Goal: Information Seeking & Learning: Learn about a topic

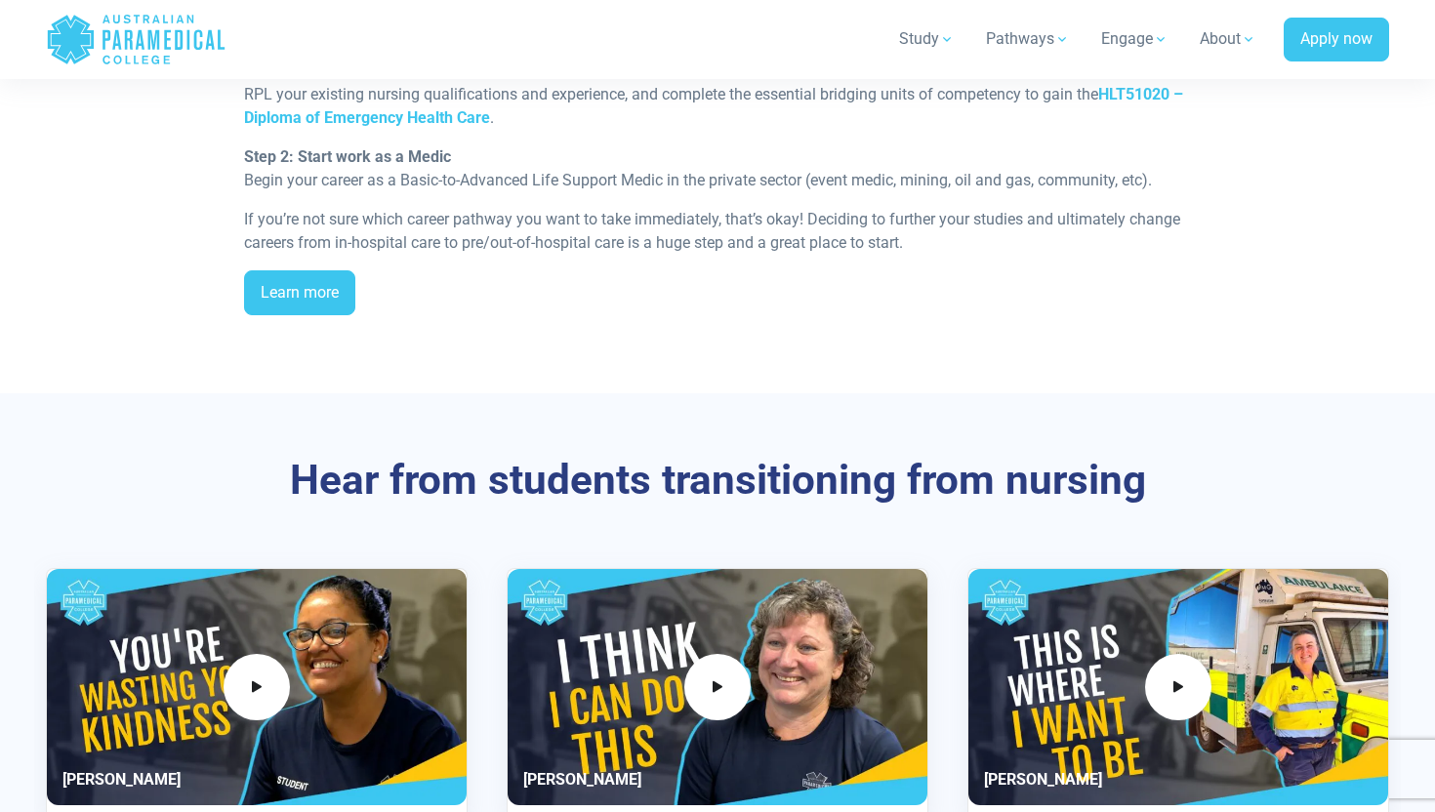
scroll to position [2291, 0]
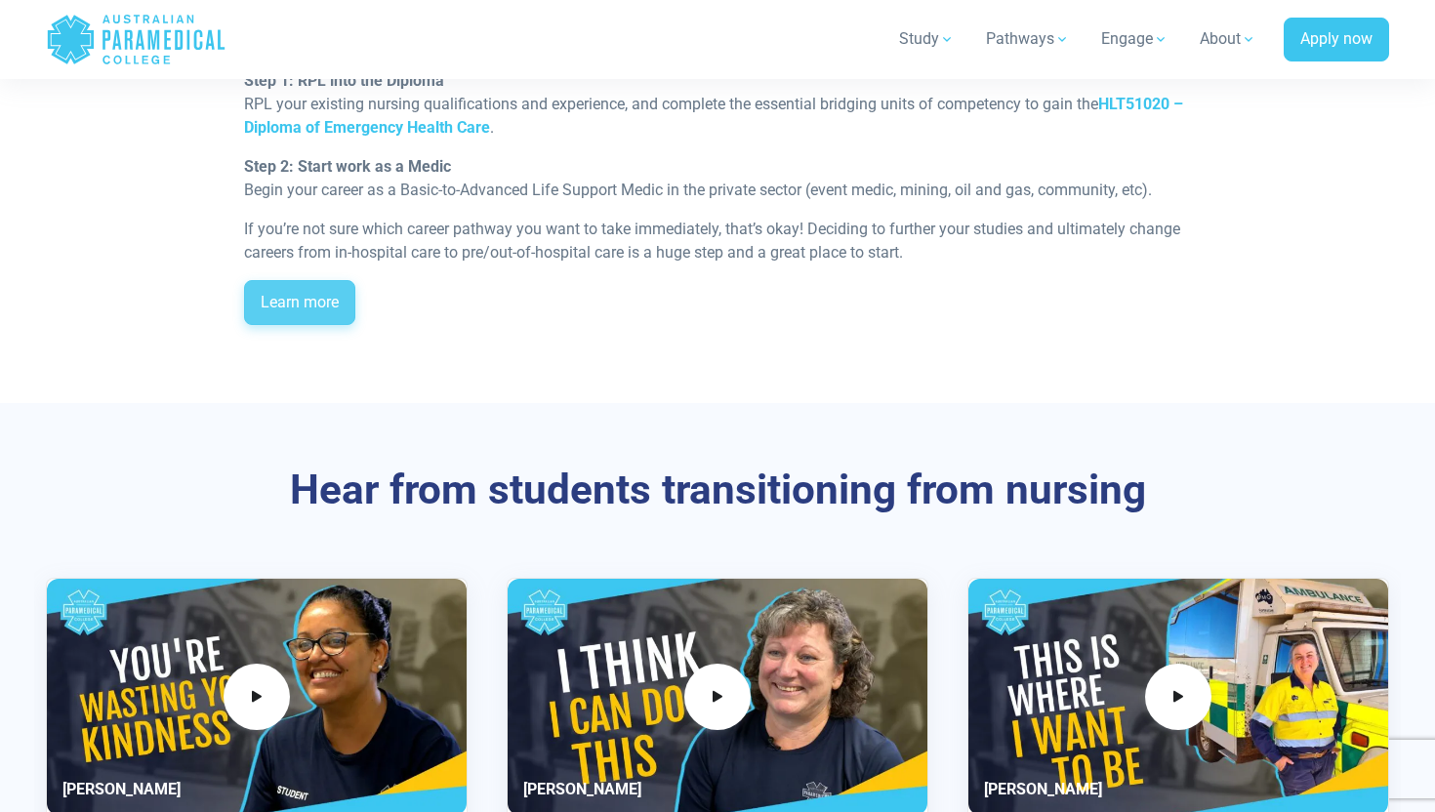
click at [320, 309] on link "Learn more" at bounding box center [299, 302] width 111 height 45
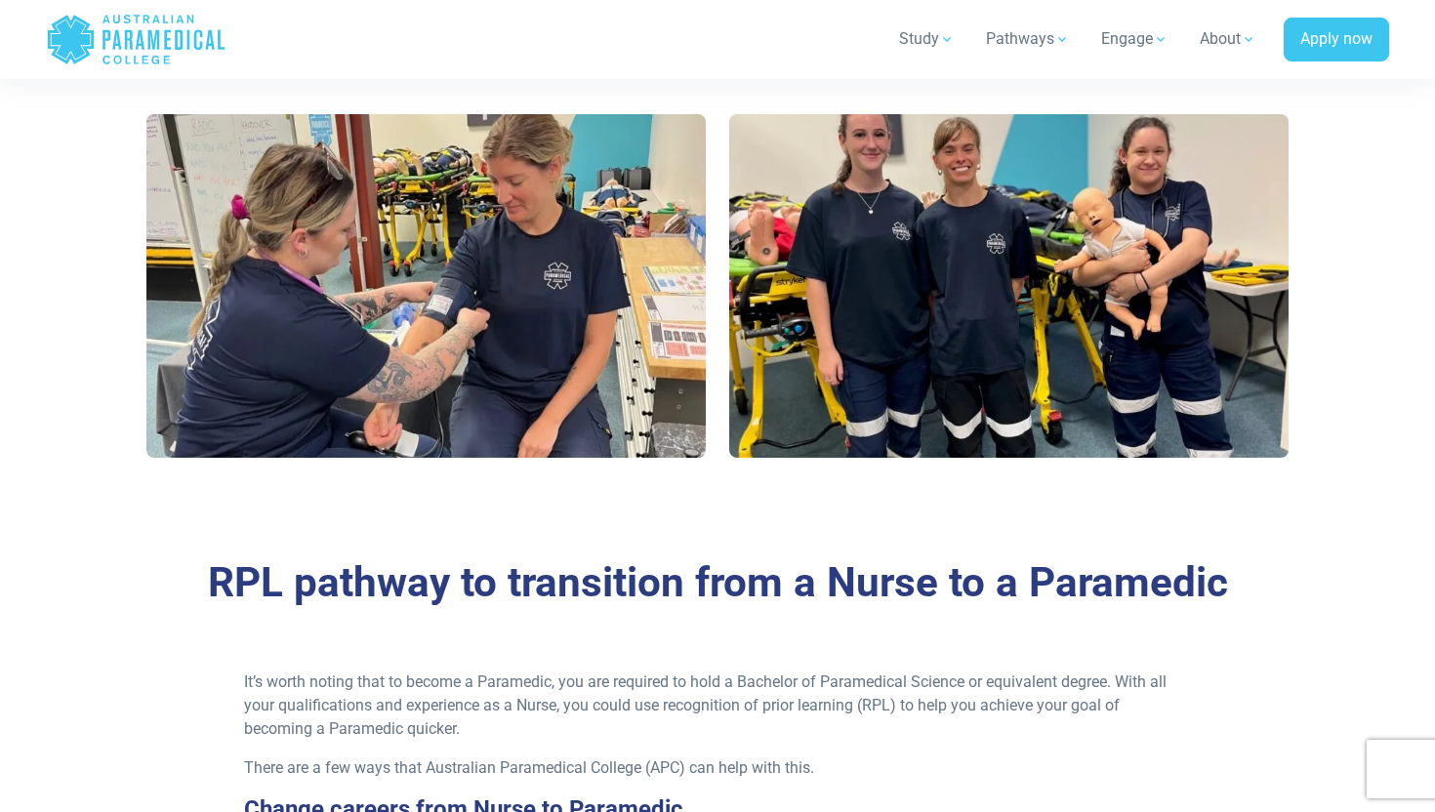
scroll to position [1085, 0]
